Goal: Transaction & Acquisition: Purchase product/service

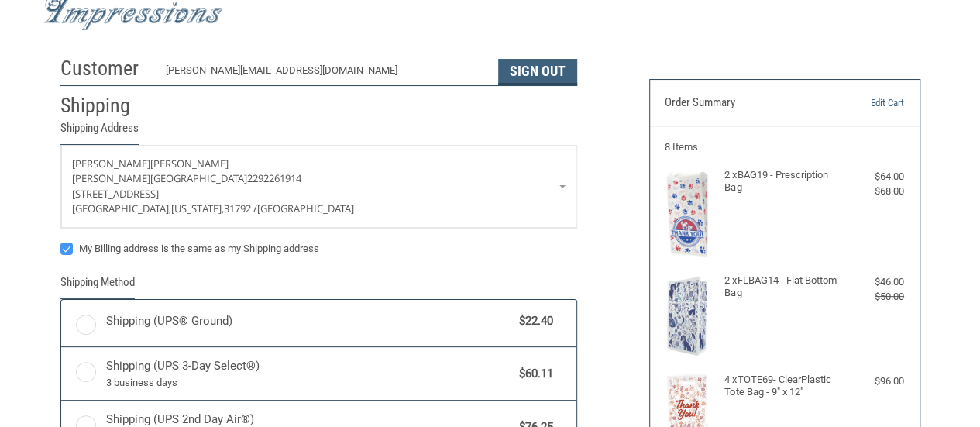
radio input "true"
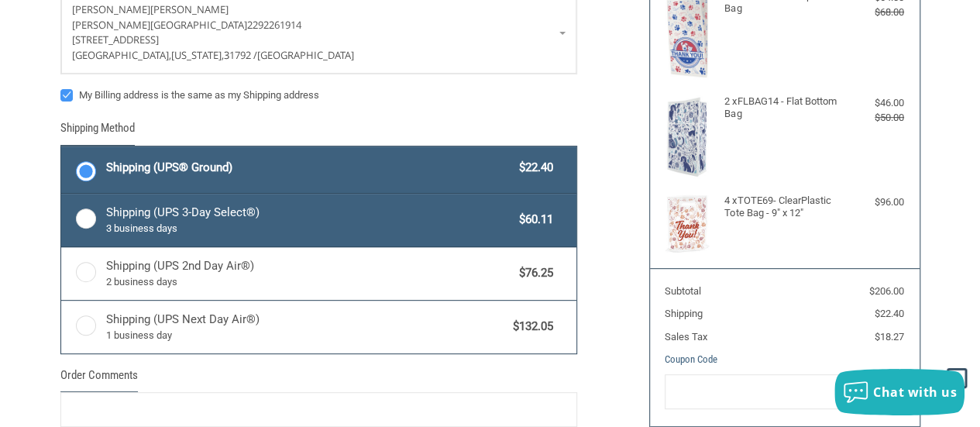
scroll to position [211, 0]
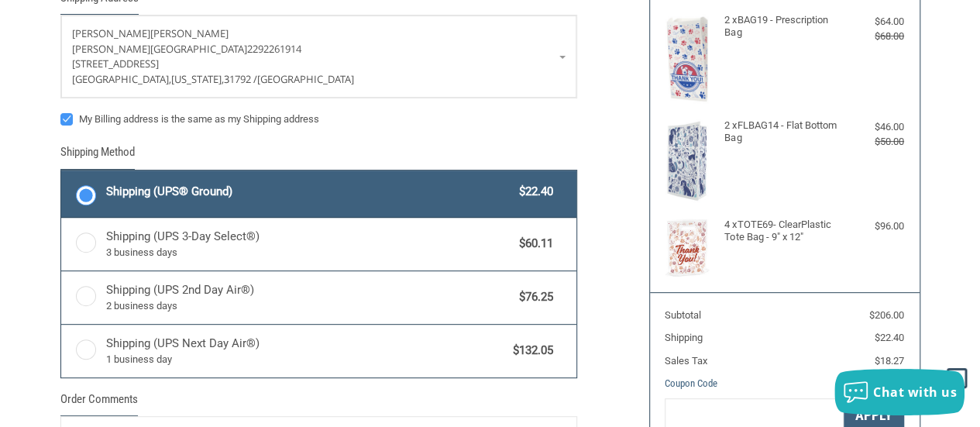
click at [65, 115] on label "My Billing address is the same as my Shipping address" at bounding box center [318, 119] width 517 height 12
click at [61, 112] on input "My Billing address is the same as my Shipping address" at bounding box center [60, 112] width 1 height 1
checkbox input "false"
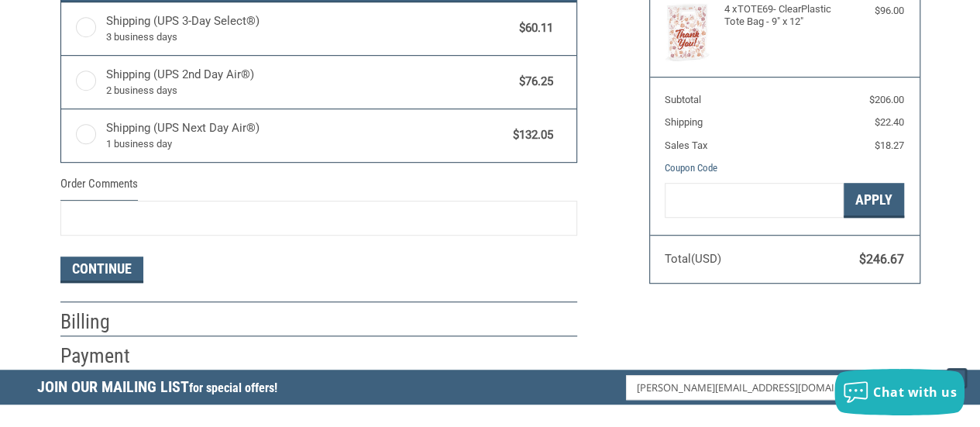
scroll to position [443, 0]
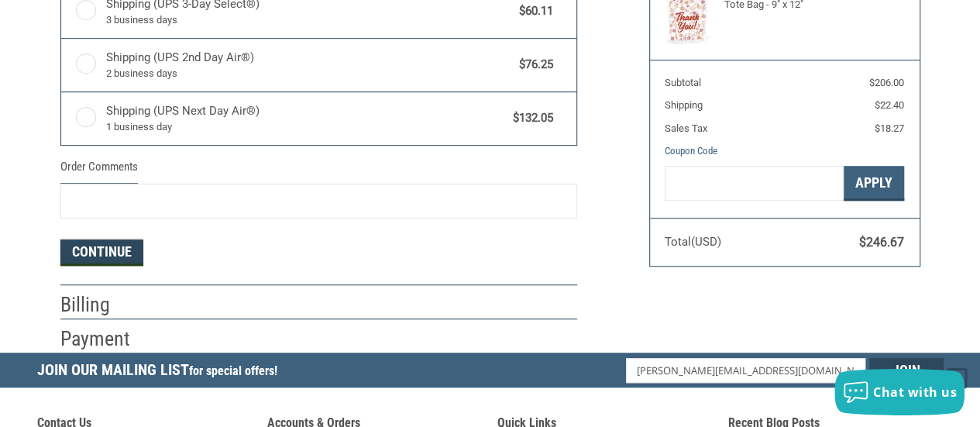
click at [129, 239] on button "Continue" at bounding box center [101, 252] width 83 height 26
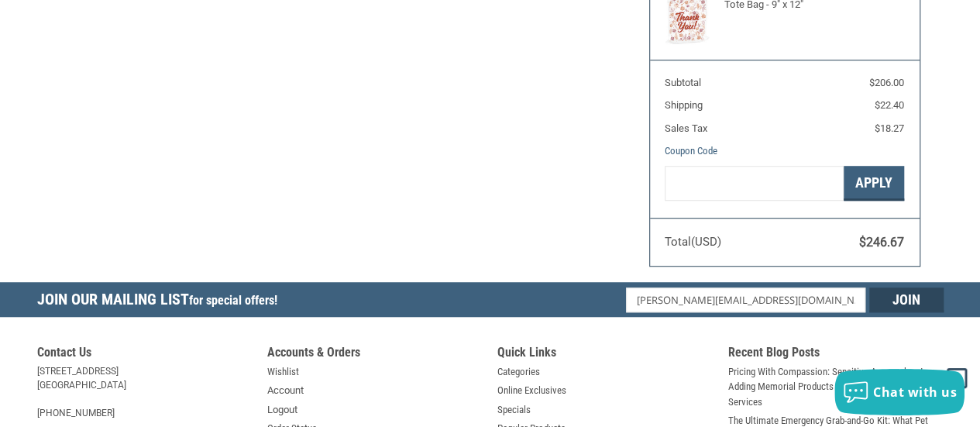
select select "US"
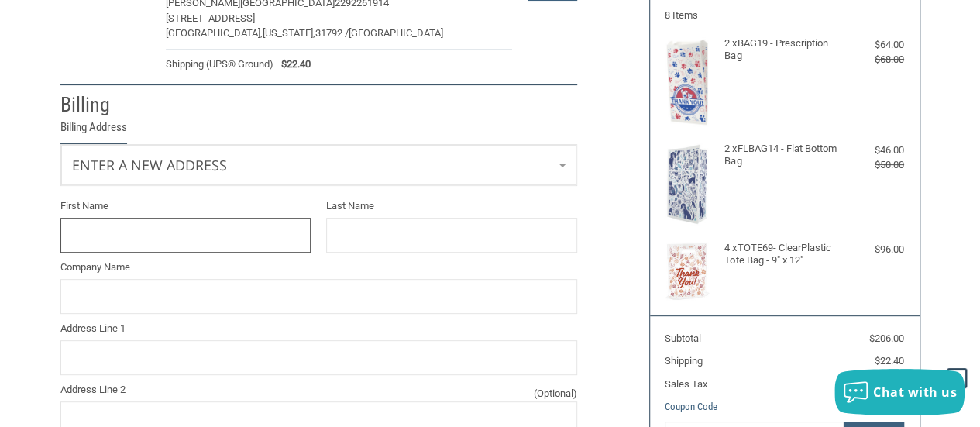
scroll to position [187, 0]
click at [320, 153] on link "Enter a new address" at bounding box center [318, 165] width 515 height 38
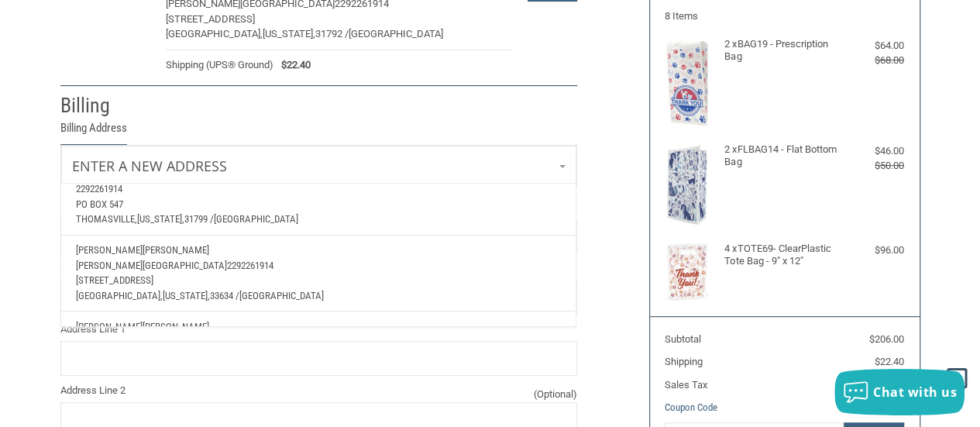
scroll to position [310, 0]
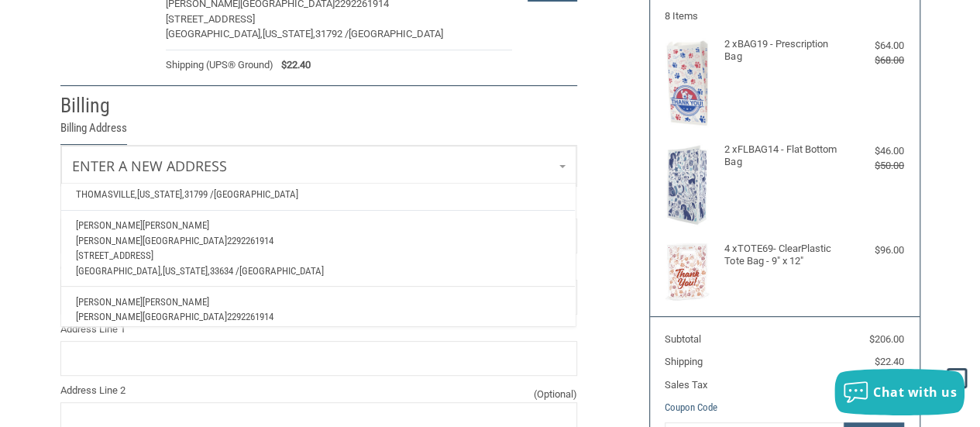
click at [273, 239] on span "2292261914" at bounding box center [250, 241] width 46 height 12
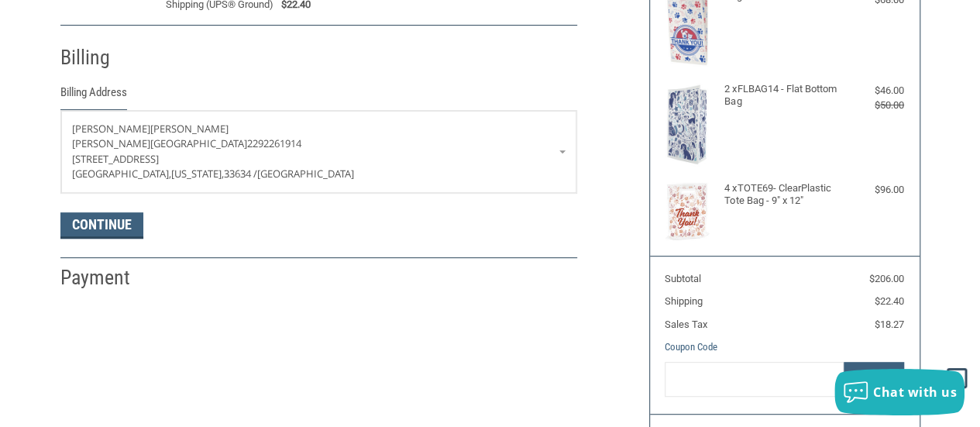
scroll to position [264, 0]
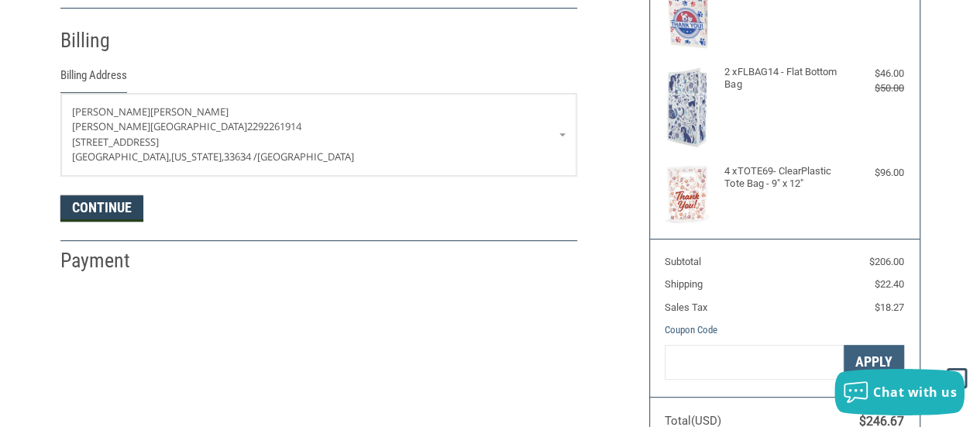
click at [125, 208] on button "Continue" at bounding box center [101, 208] width 83 height 26
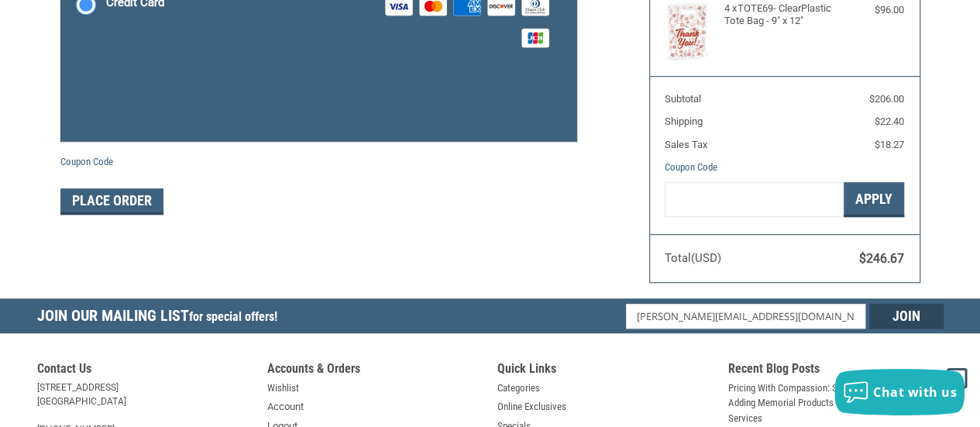
scroll to position [442, 0]
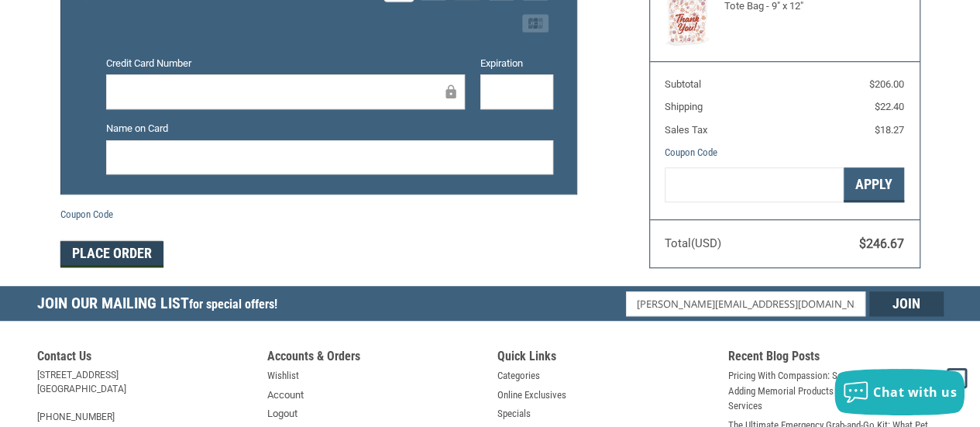
click at [153, 242] on button "Place Order" at bounding box center [111, 254] width 103 height 26
